Goal: Book appointment/travel/reservation

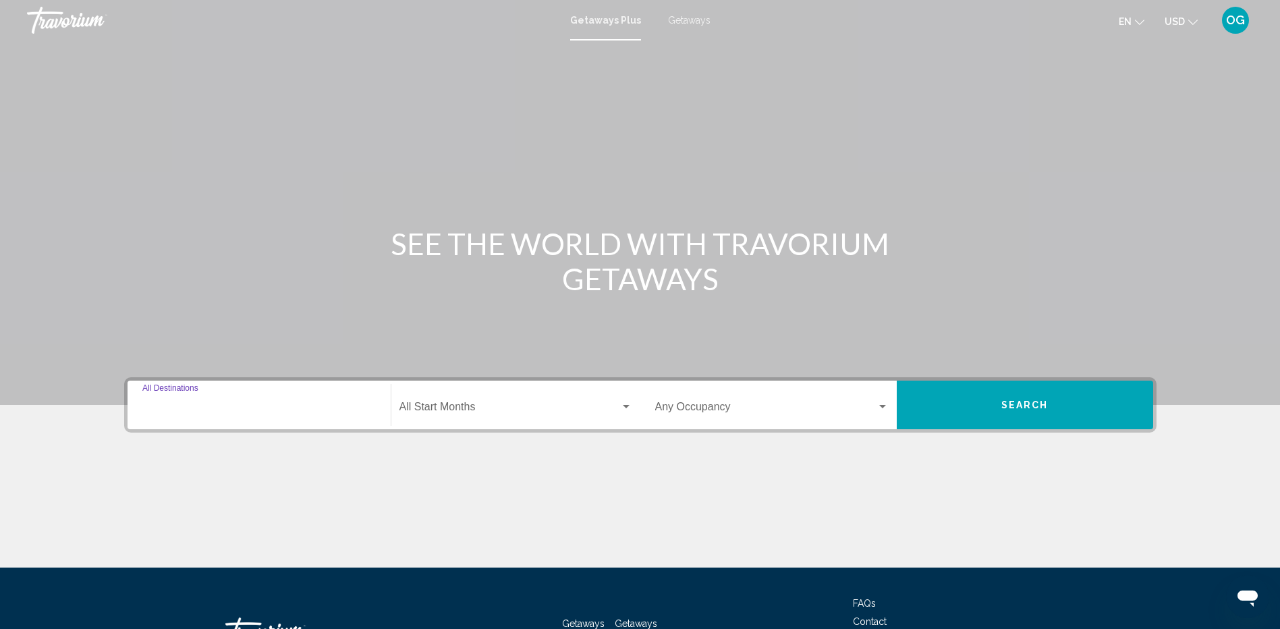
click at [235, 410] on input "Destination All Destinations" at bounding box center [259, 410] width 234 height 12
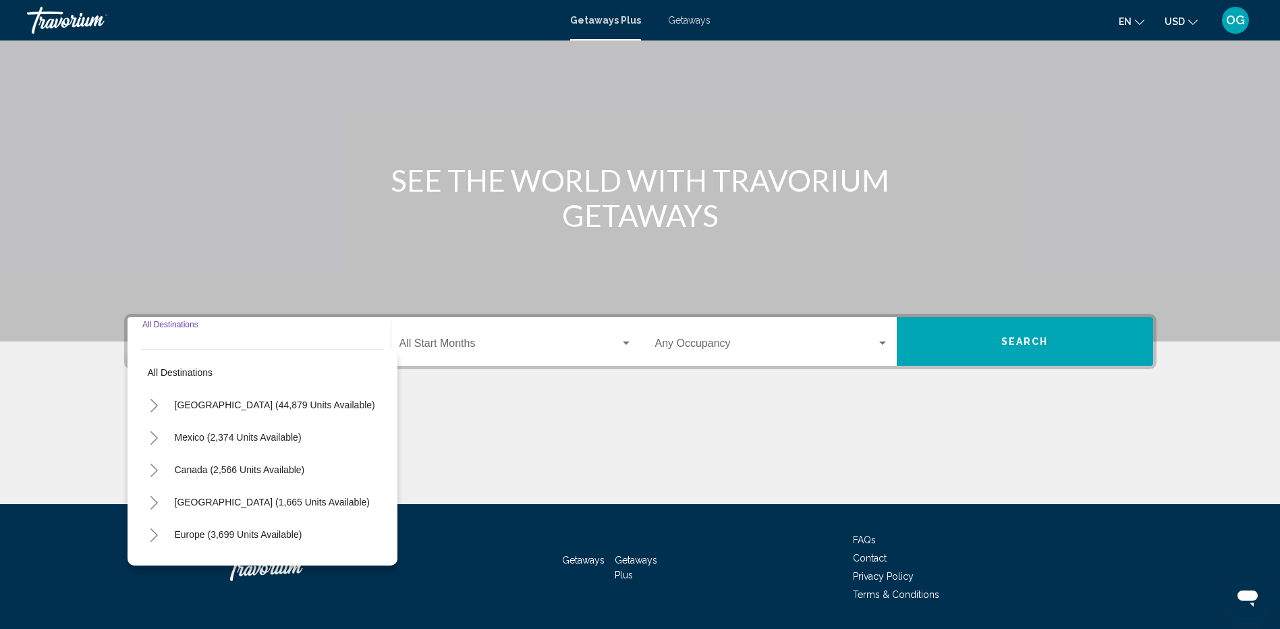
scroll to position [104, 0]
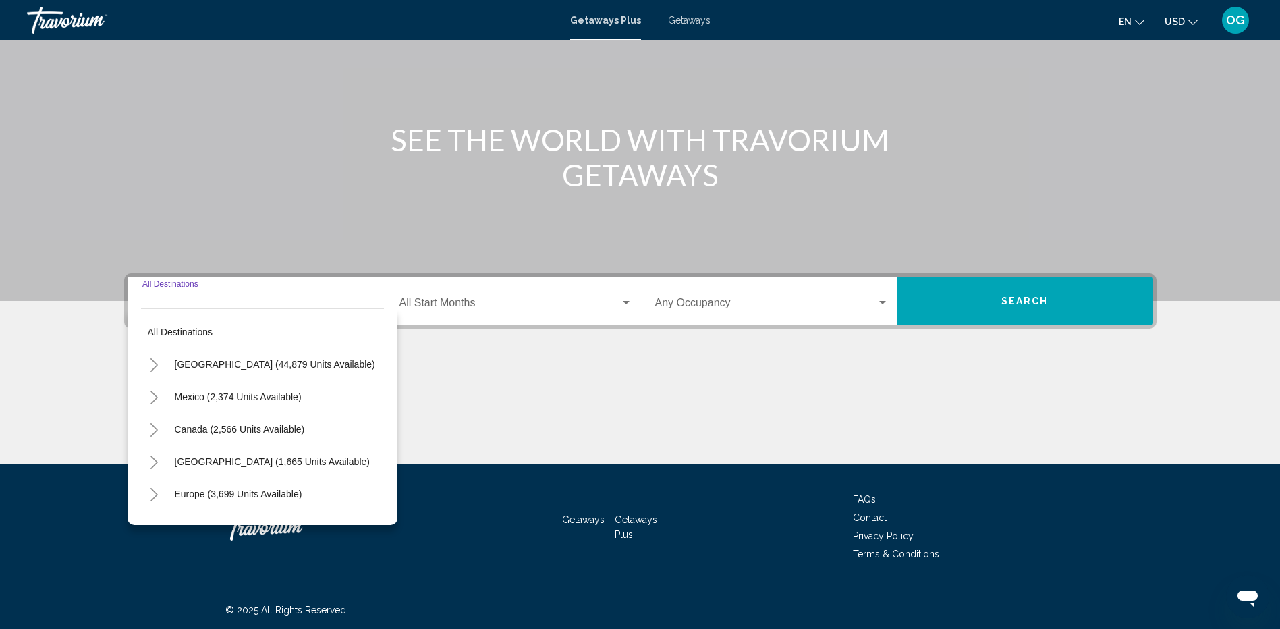
click at [157, 427] on icon "Toggle Canada (2,566 units available)" at bounding box center [154, 429] width 10 height 13
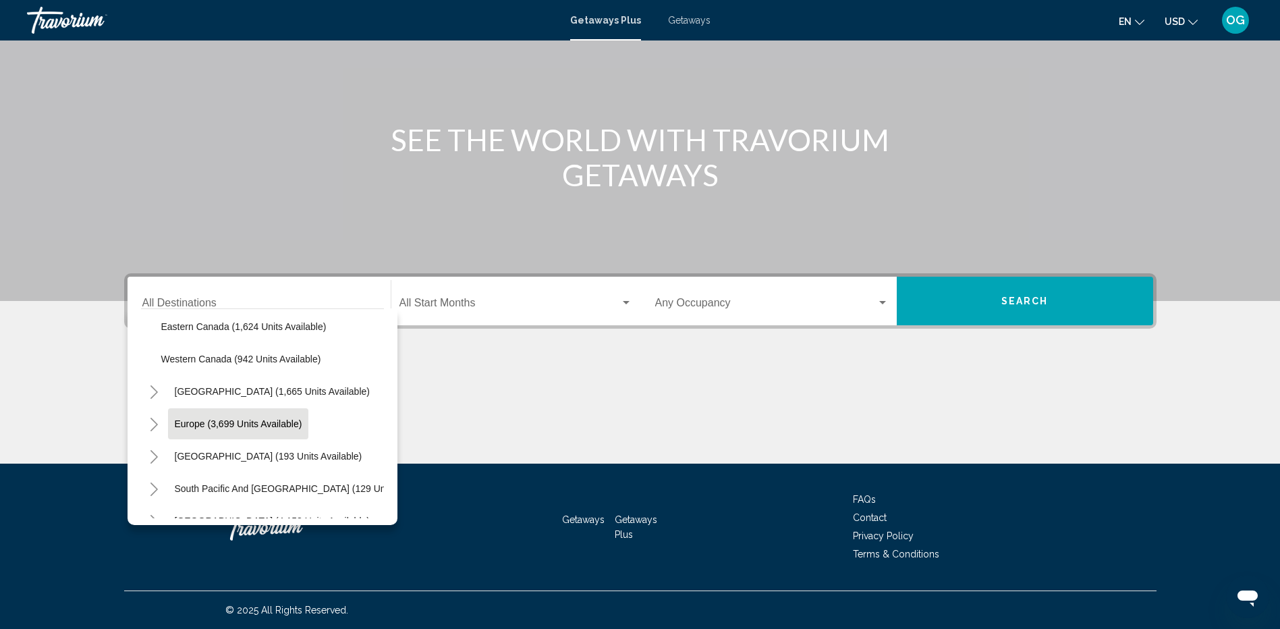
scroll to position [67, 0]
click at [244, 431] on span "Western Canada (942 units available)" at bounding box center [241, 426] width 160 height 11
type input "**********"
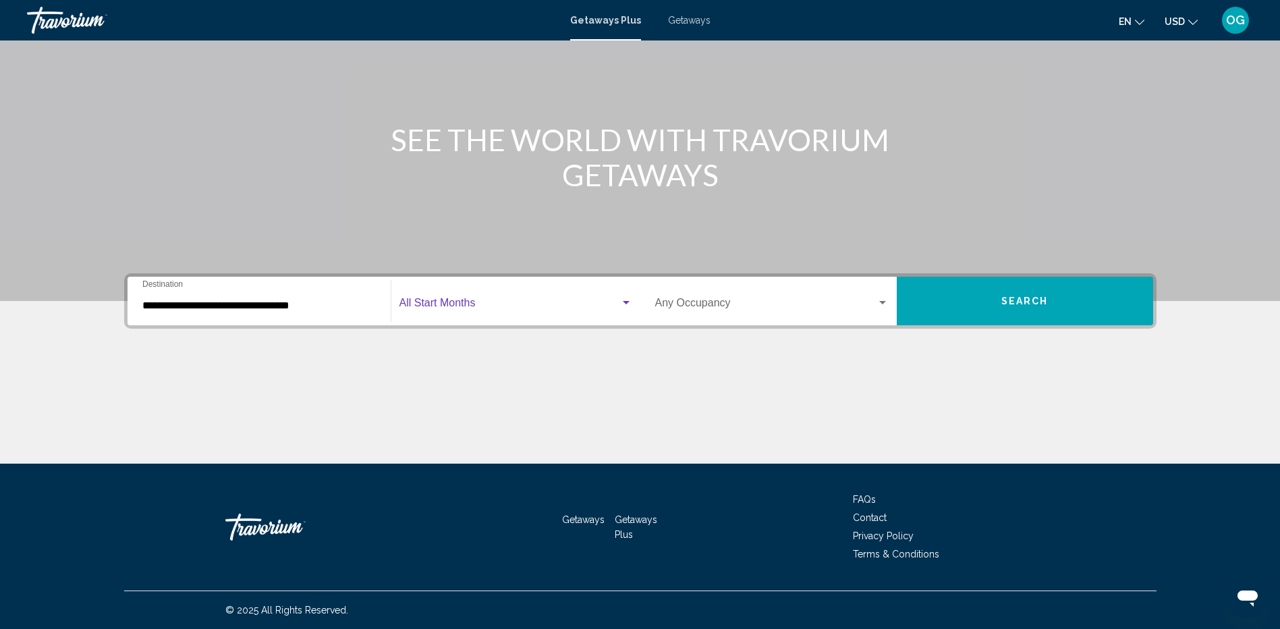
click at [459, 304] on span "Search widget" at bounding box center [510, 306] width 221 height 12
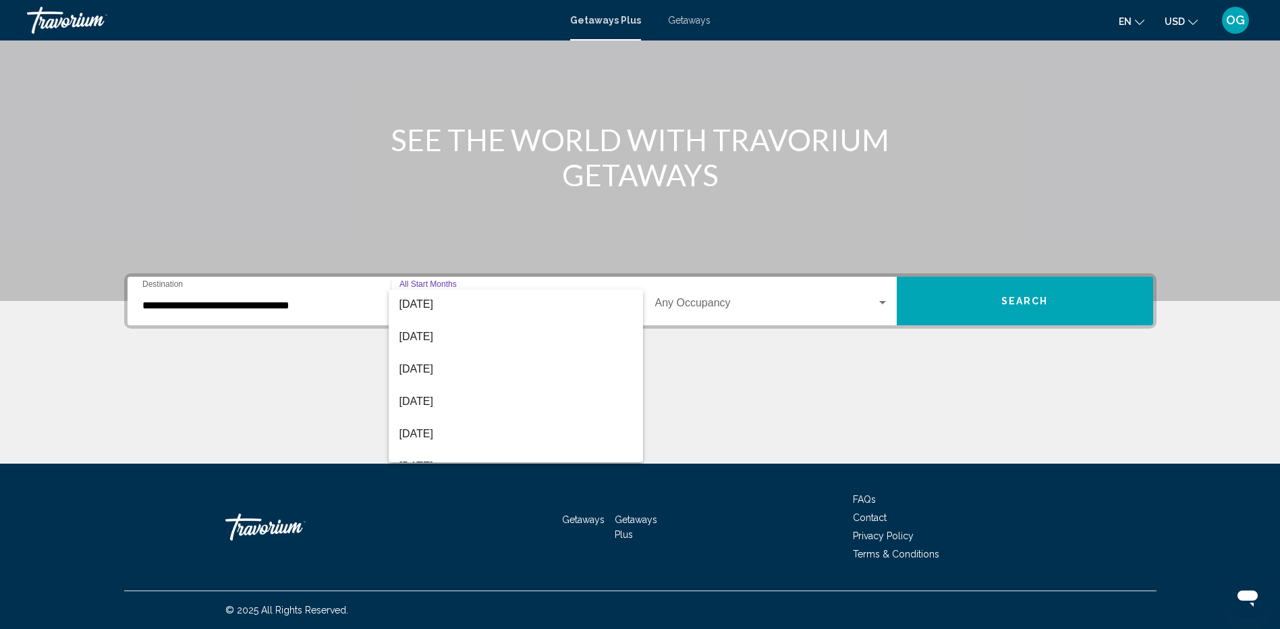
scroll to position [135, 0]
click at [457, 329] on span "[DATE]" at bounding box center [516, 333] width 233 height 32
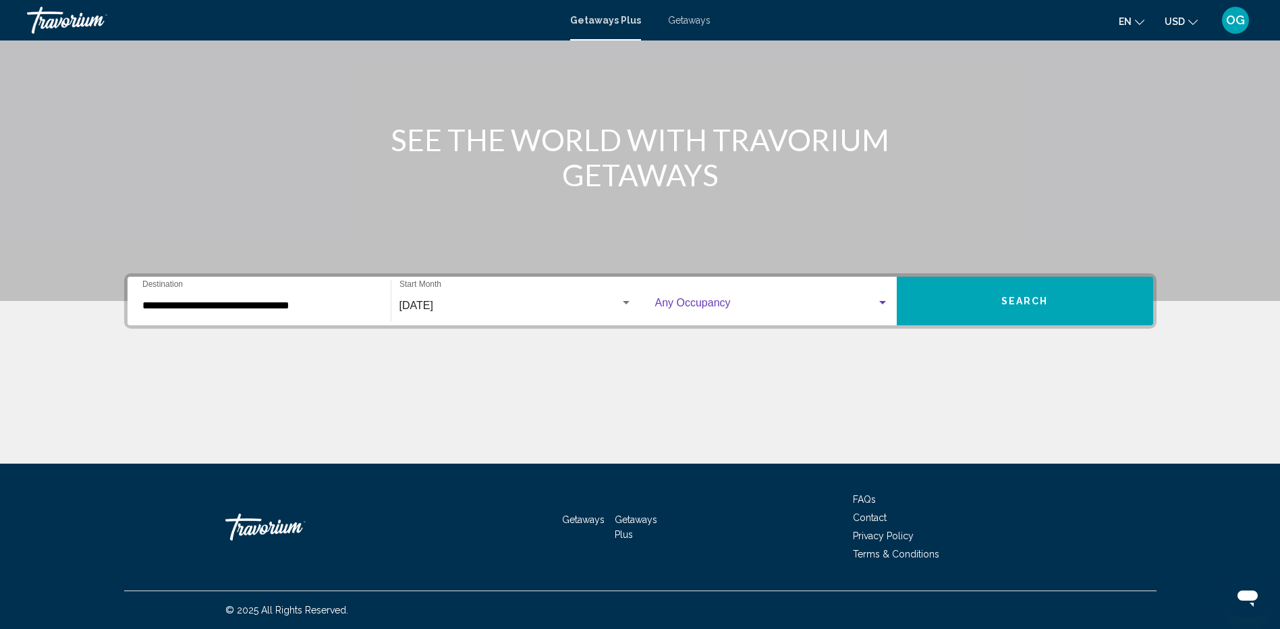
click at [711, 302] on span "Search widget" at bounding box center [765, 306] width 221 height 12
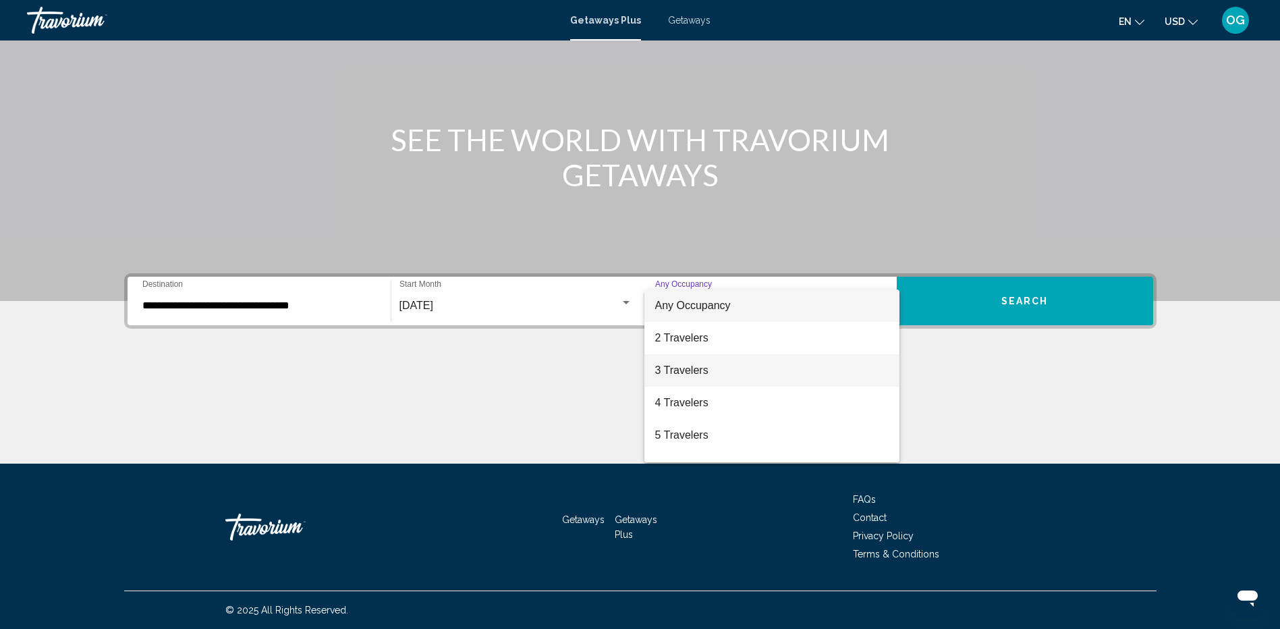
click at [697, 369] on span "3 Travelers" at bounding box center [772, 370] width 234 height 32
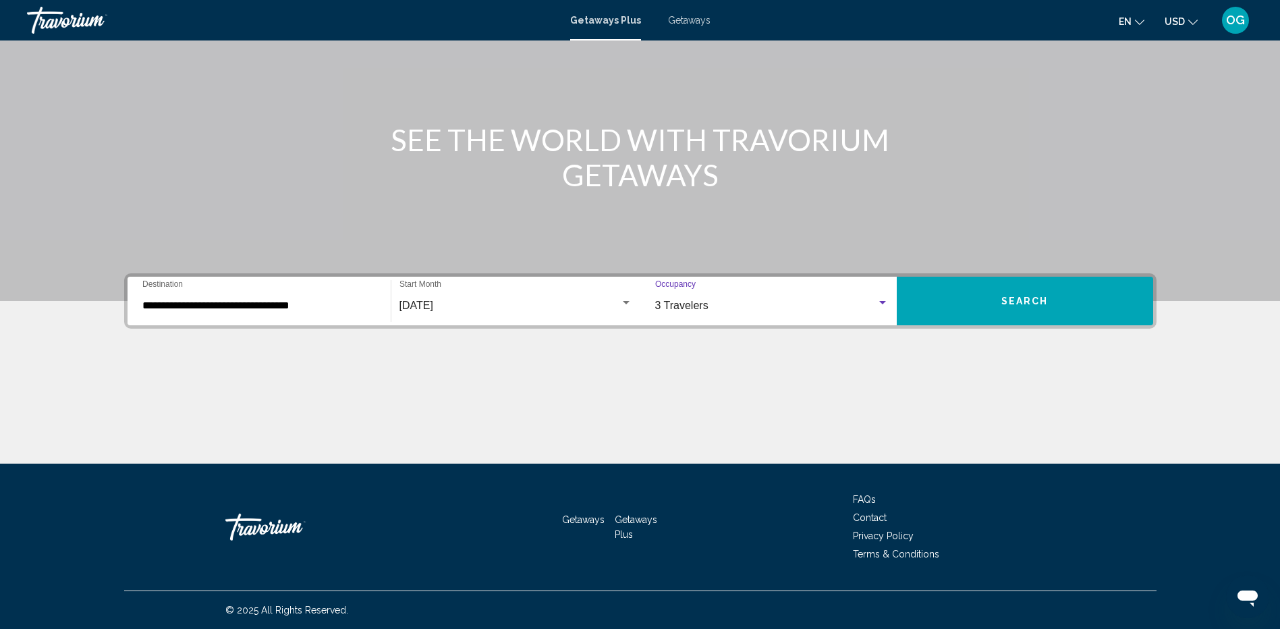
click at [995, 319] on button "Search" at bounding box center [1025, 301] width 256 height 49
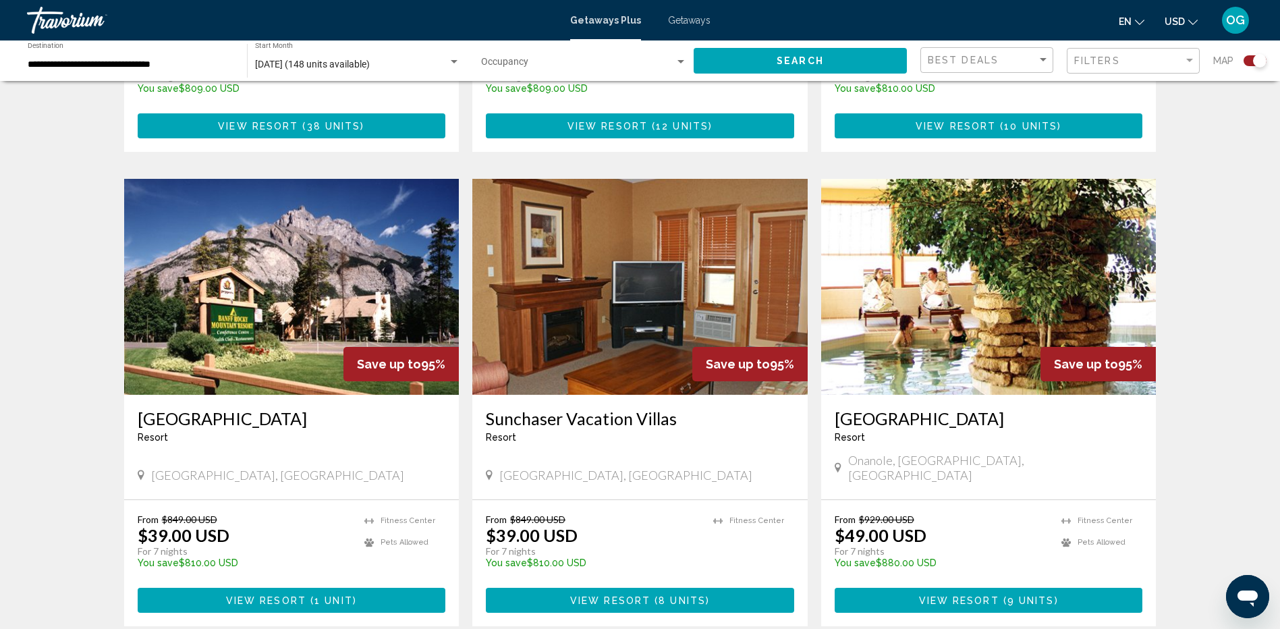
scroll to position [1822, 0]
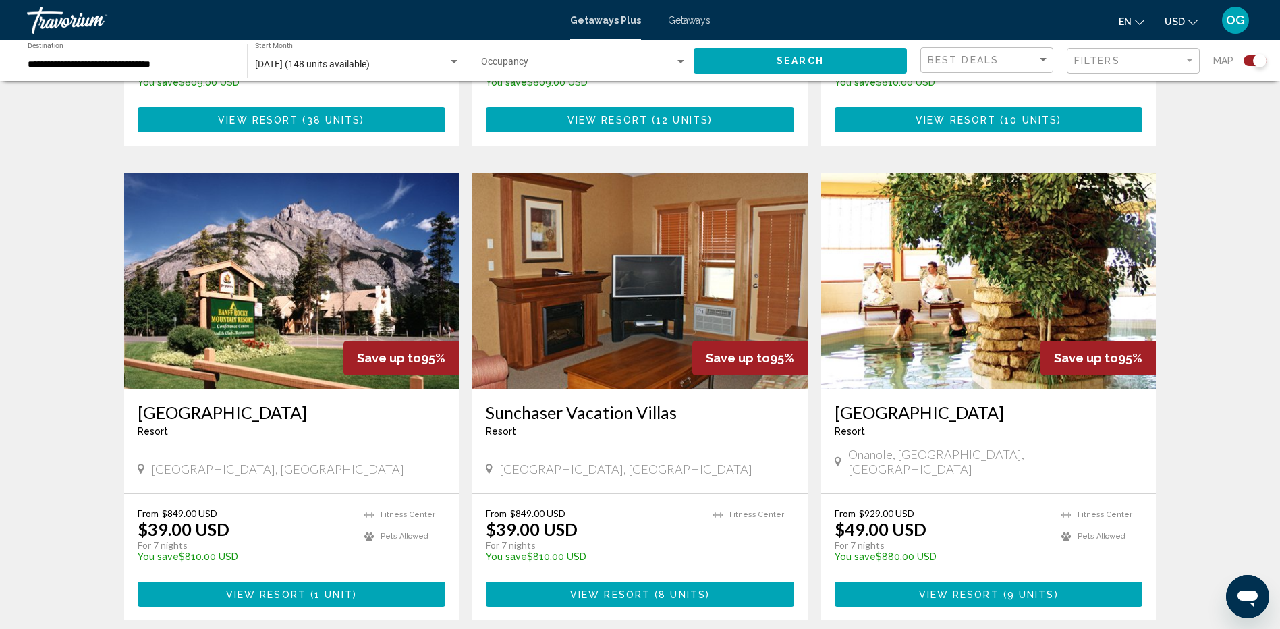
click at [279, 217] on img "Main content" at bounding box center [291, 281] width 335 height 216
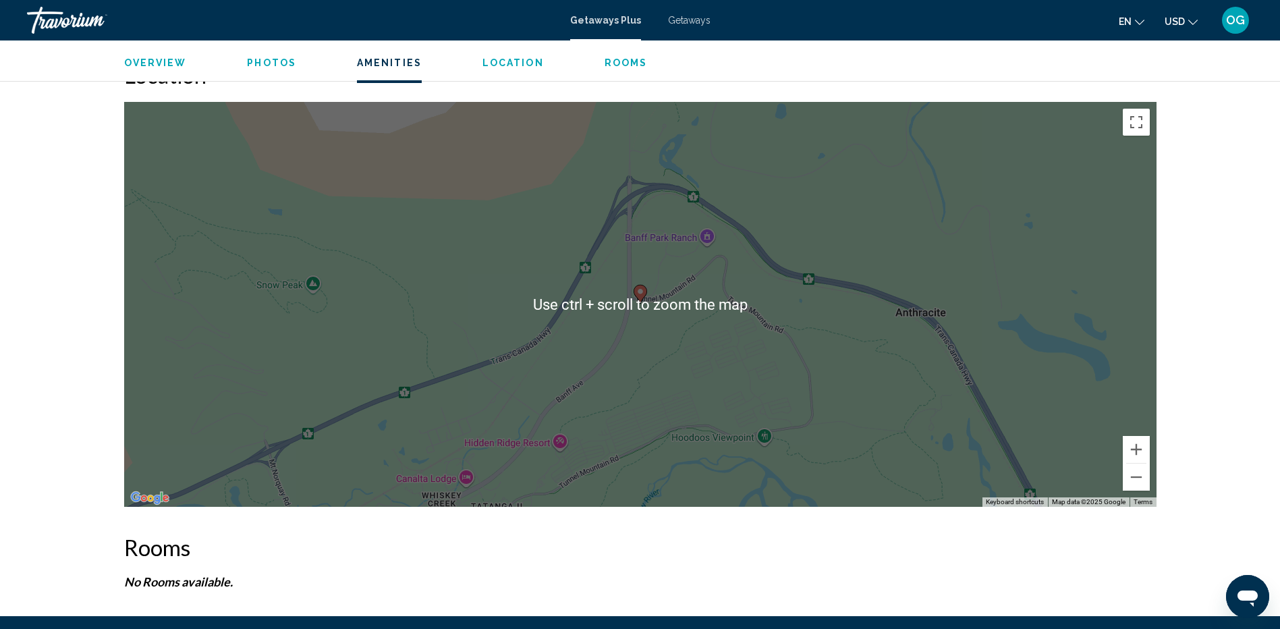
scroll to position [1452, 0]
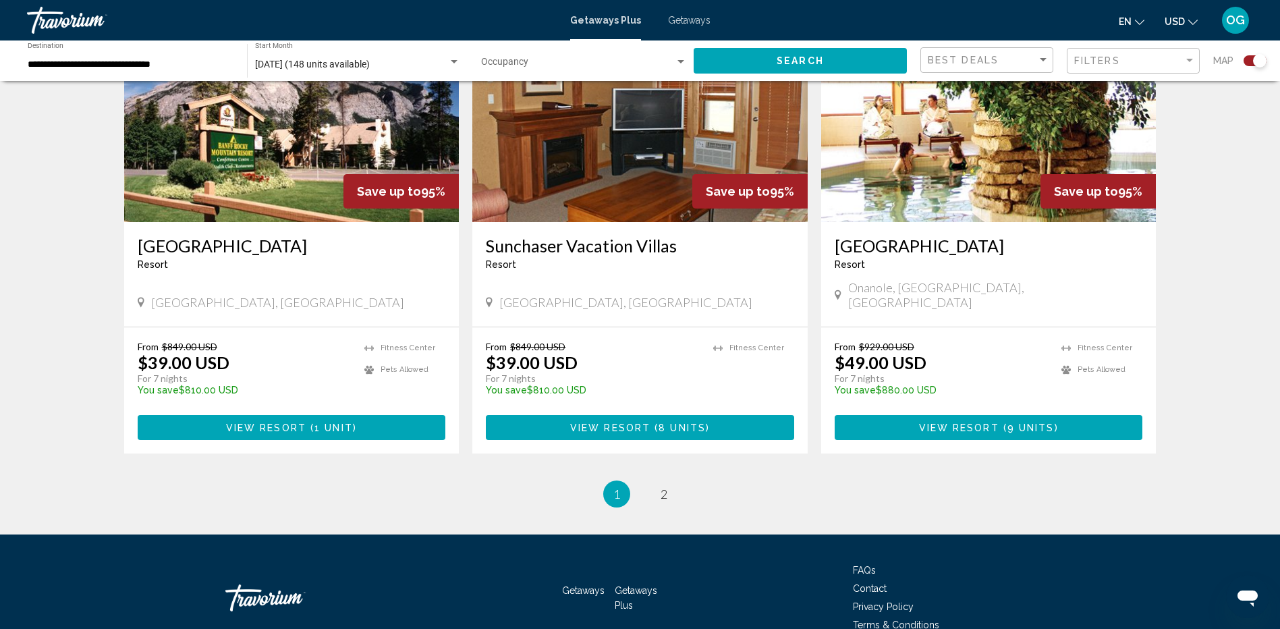
scroll to position [1990, 0]
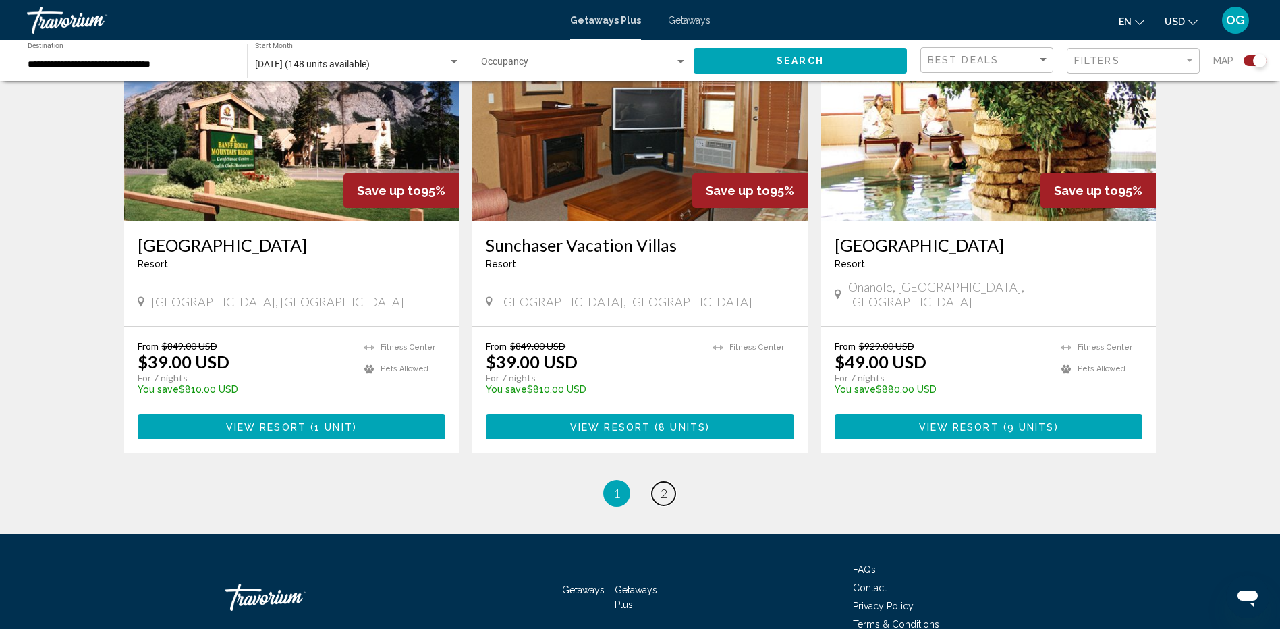
drag, startPoint x: 661, startPoint y: 423, endPoint x: 669, endPoint y: 421, distance: 8.3
click at [661, 486] on span "2" at bounding box center [664, 493] width 7 height 15
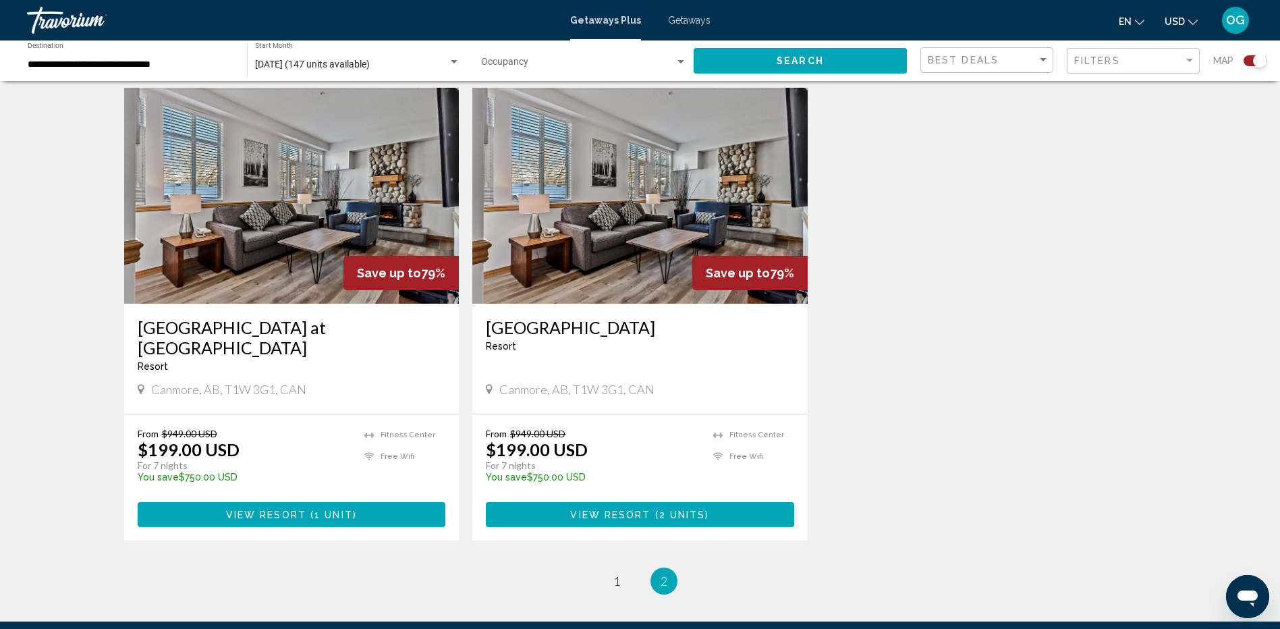
scroll to position [202, 0]
